Goal: Task Accomplishment & Management: Manage account settings

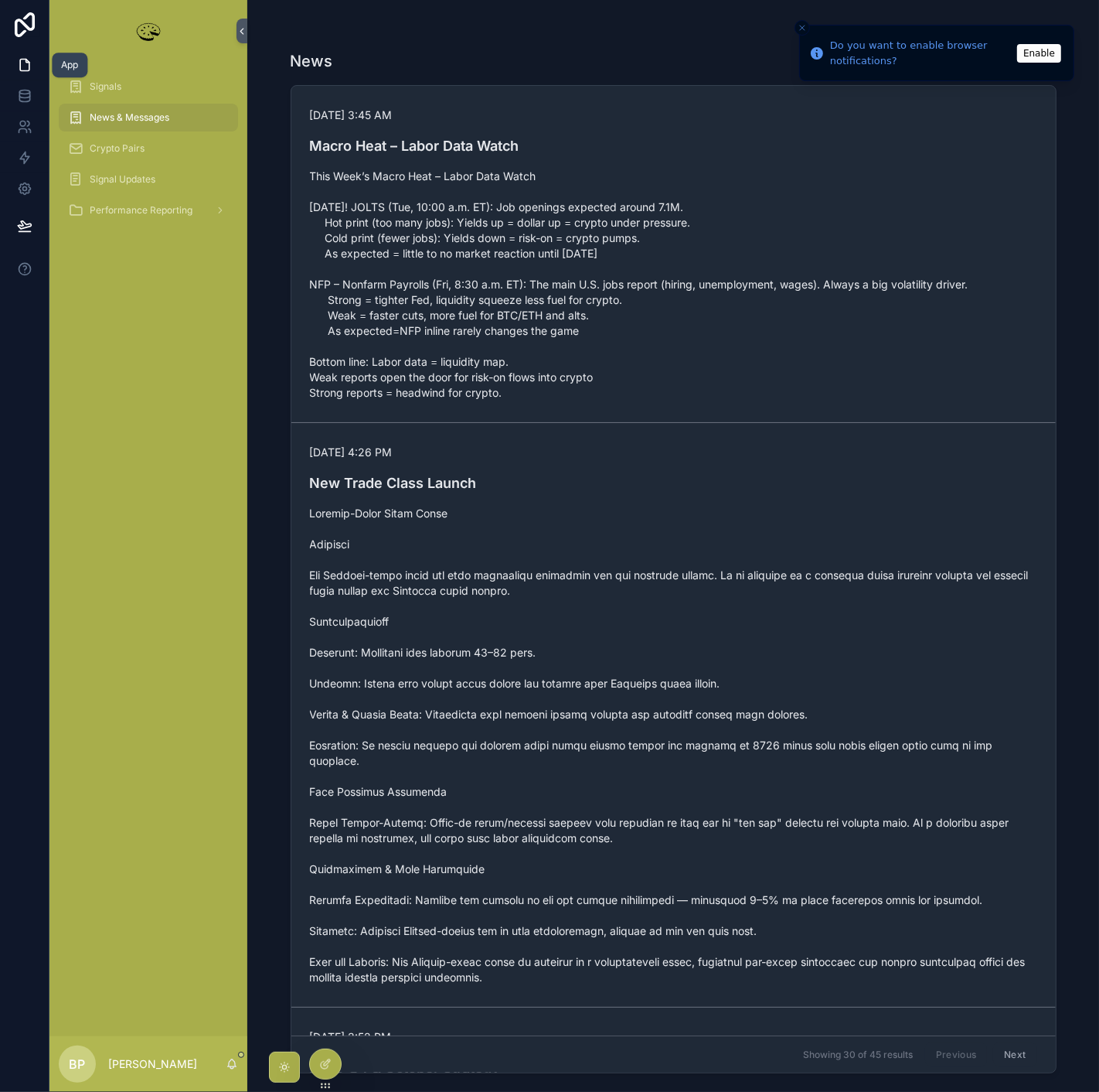
click at [27, 63] on icon at bounding box center [25, 64] width 16 height 16
click at [15, 131] on link at bounding box center [24, 127] width 49 height 31
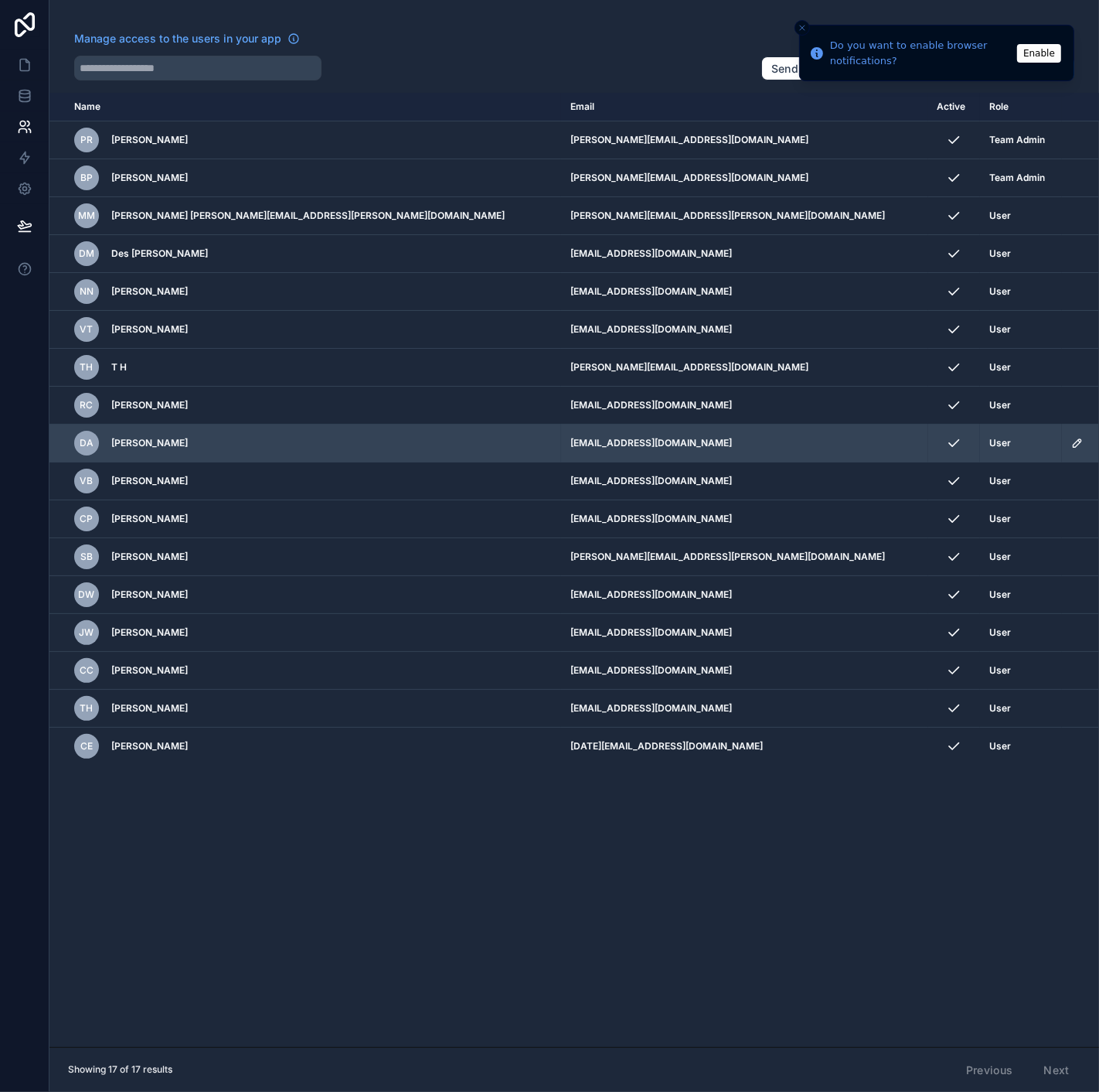
click at [1071, 440] on icon "scrollable content" at bounding box center [1077, 442] width 12 height 12
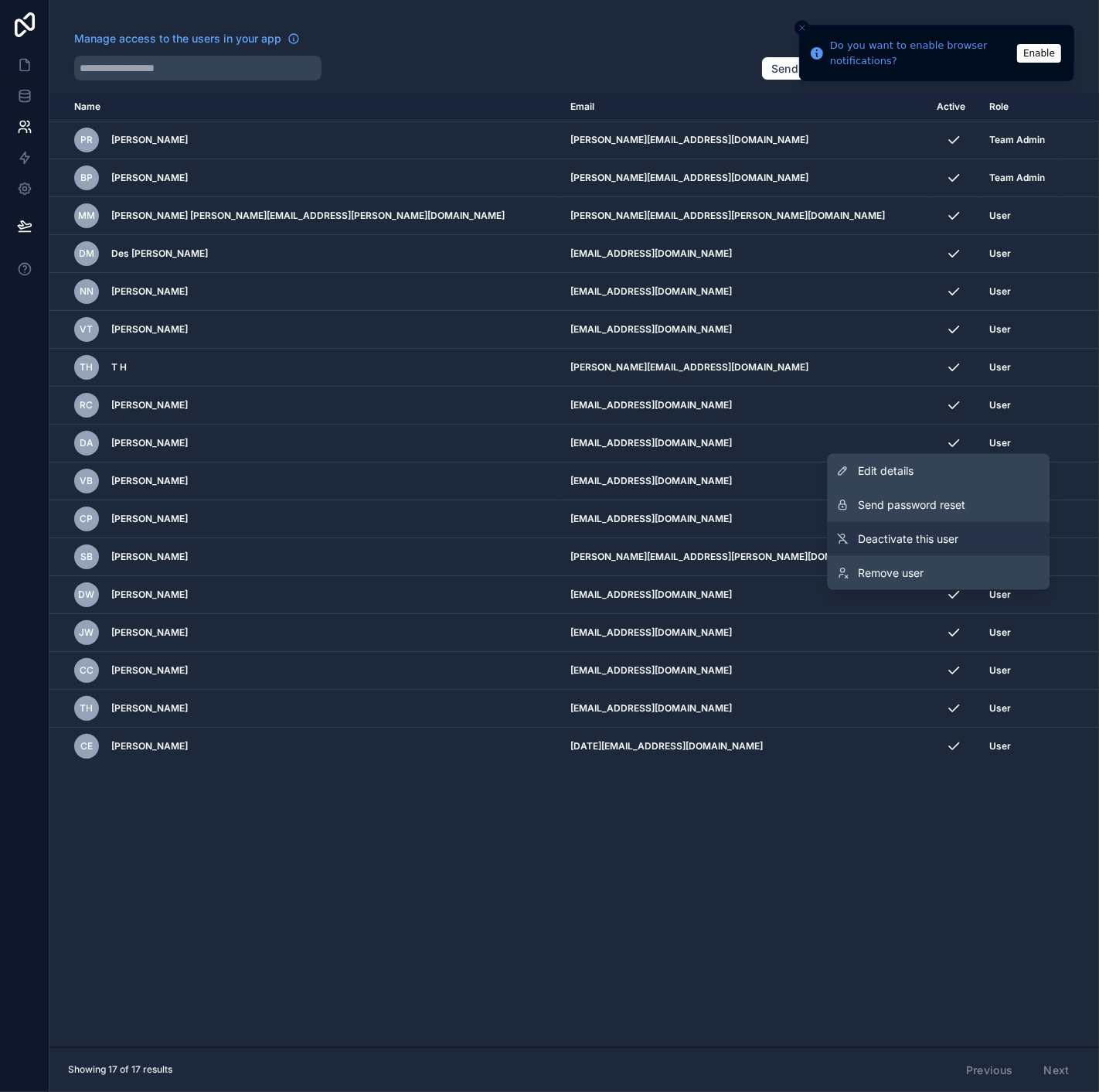
click at [914, 534] on span "Deactivate this user" at bounding box center [908, 539] width 100 height 16
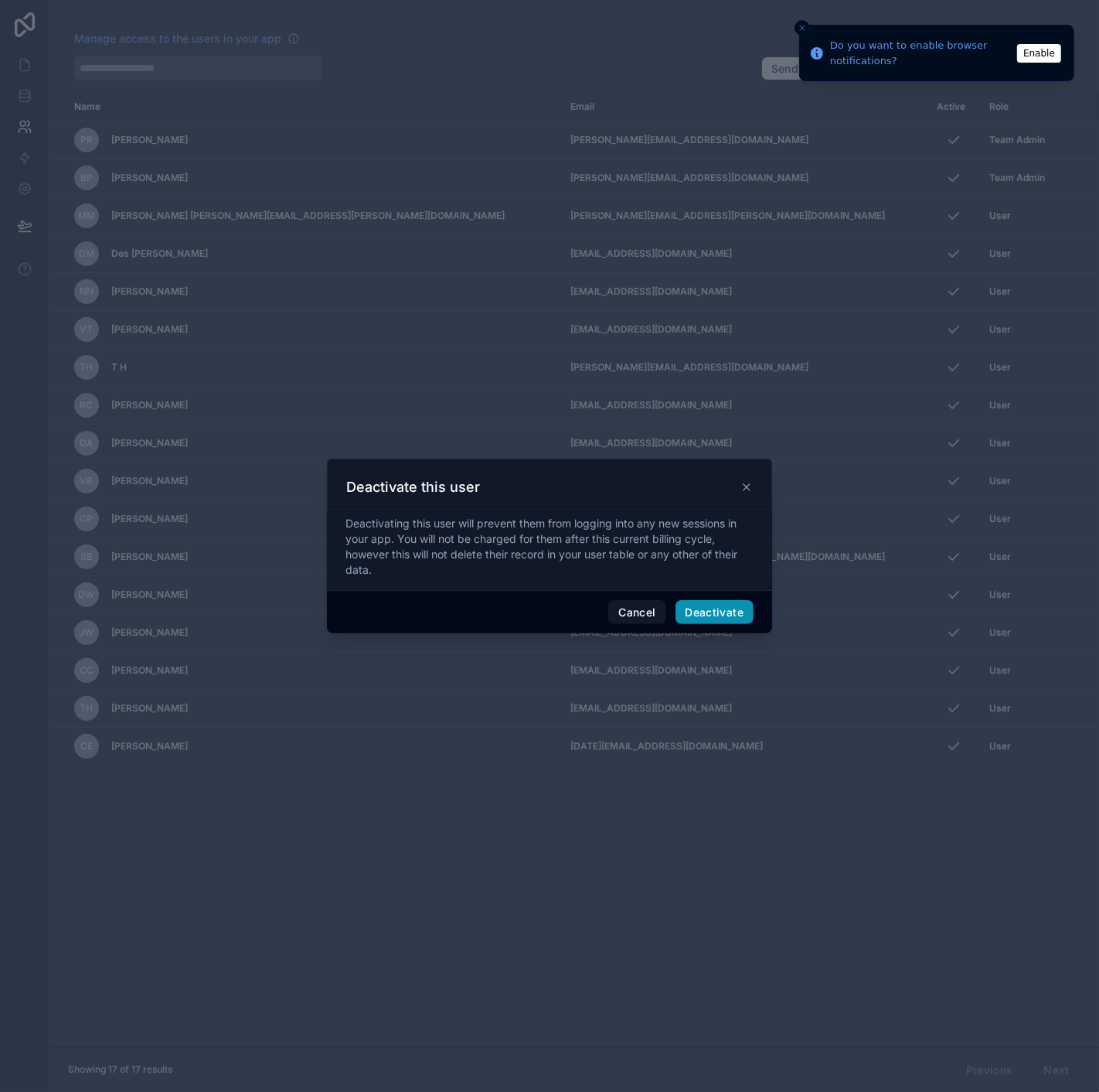
click at [731, 606] on button "Deactivate" at bounding box center [715, 612] width 79 height 25
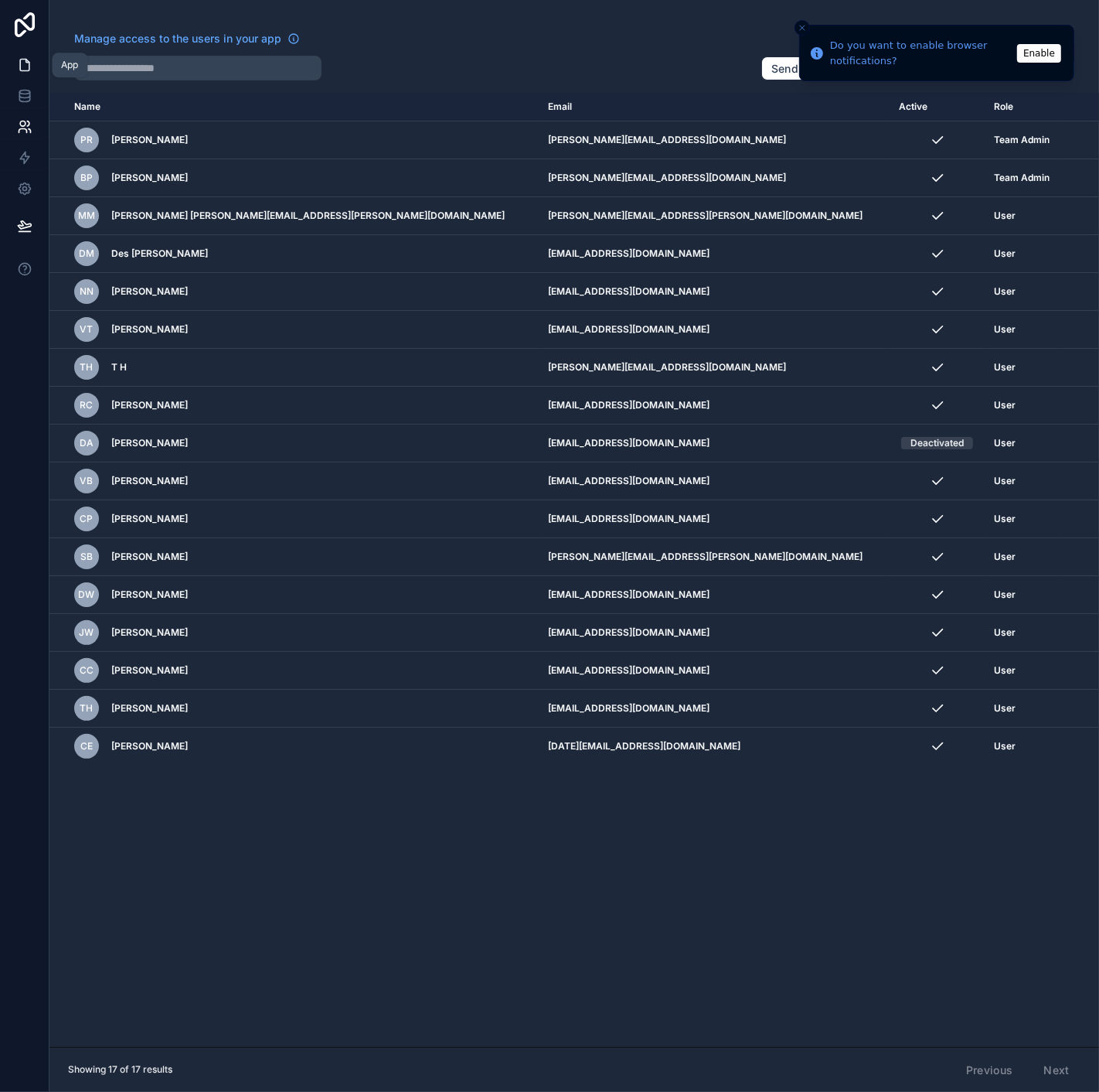
click at [26, 62] on icon at bounding box center [27, 61] width 3 height 3
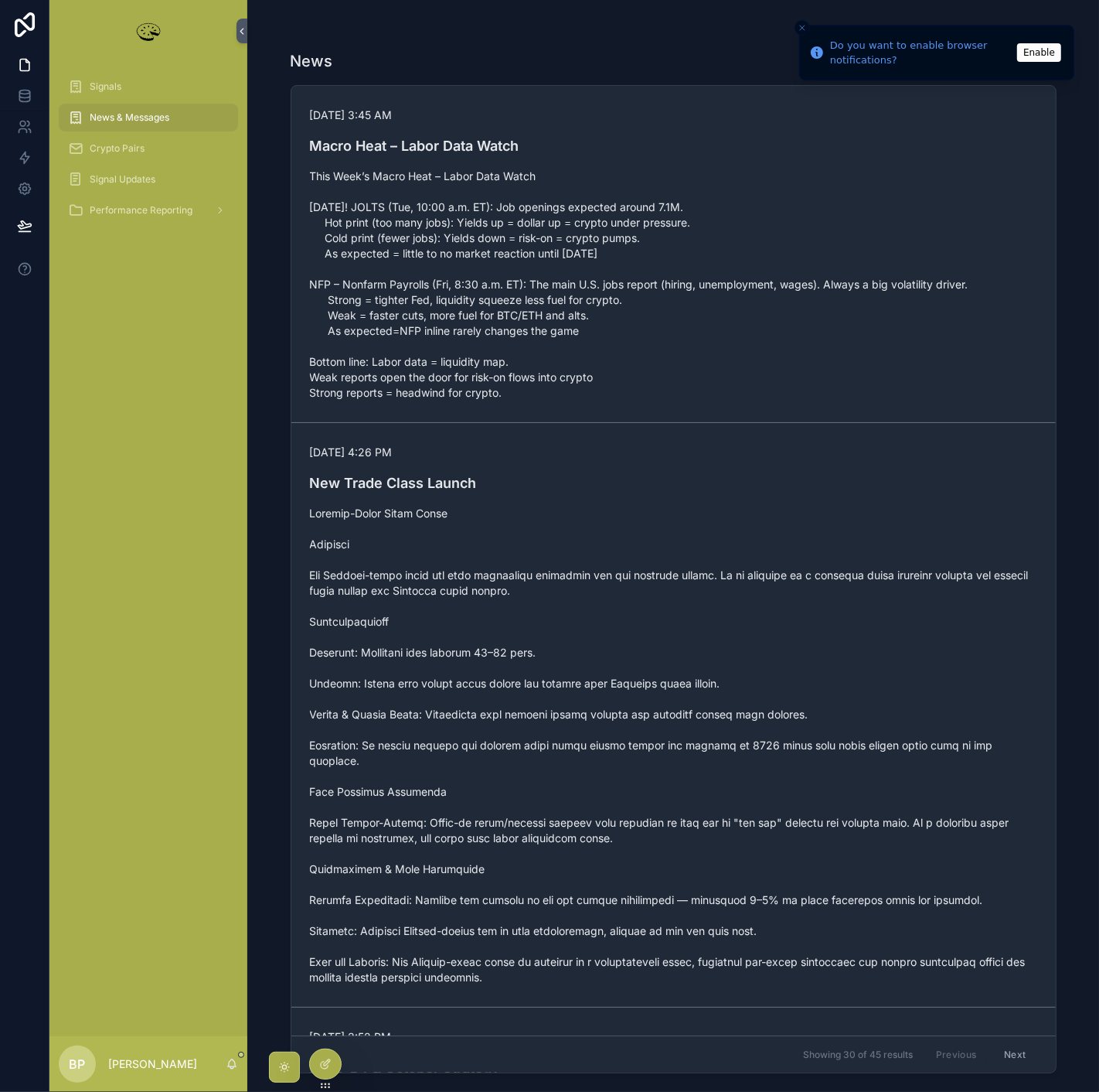
click at [1053, 46] on button "Enable" at bounding box center [1039, 52] width 44 height 18
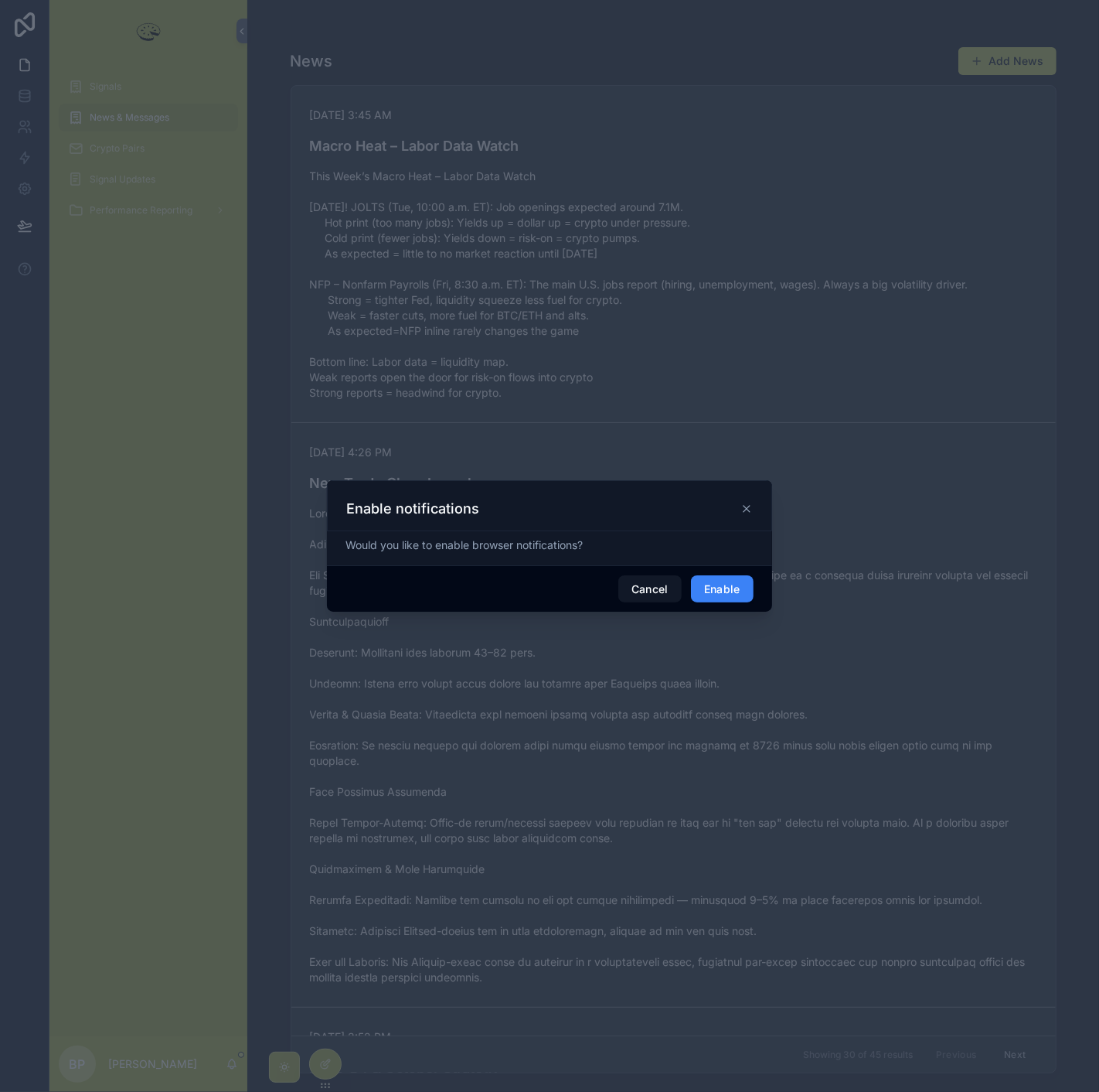
click at [734, 593] on button "Enable" at bounding box center [722, 589] width 62 height 28
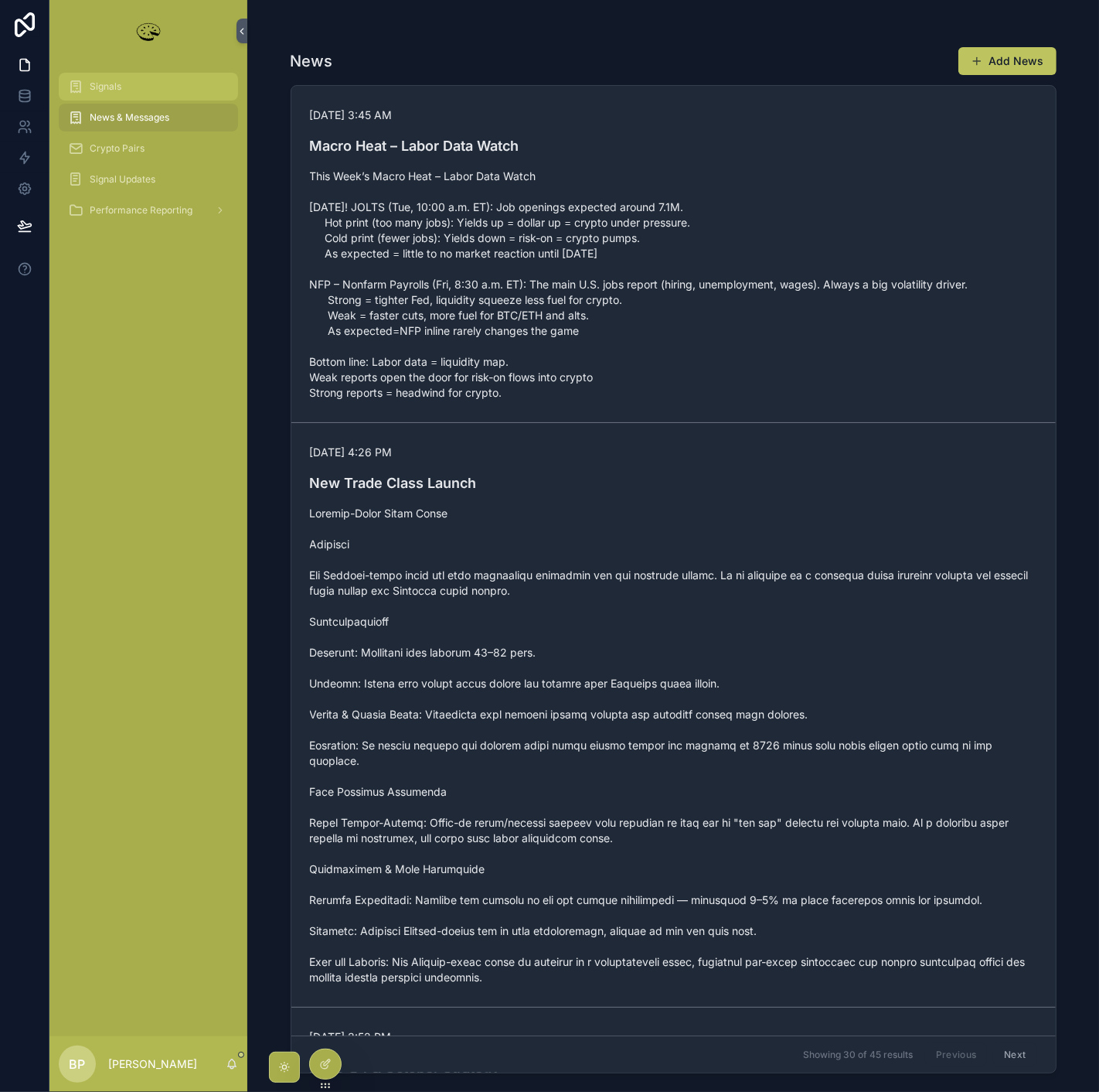
click at [99, 85] on span "Signals" at bounding box center [106, 85] width 31 height 12
